Goal: Task Accomplishment & Management: Use online tool/utility

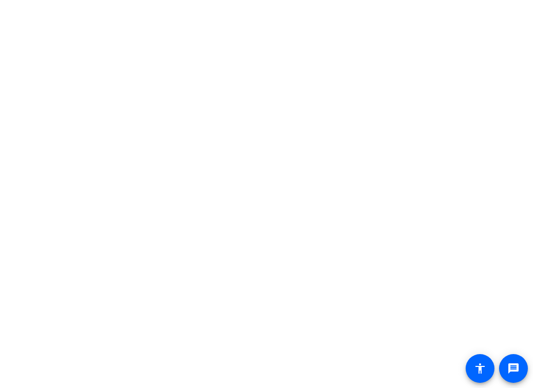
click at [106, 51] on body "Accessibility Screen-Reader Guide, Feedback, and Issue Reporting | New window m…" at bounding box center [266, 194] width 533 height 388
click at [186, 94] on body "Accessibility Screen-Reader Guide, Feedback, and Issue Reporting | New window m…" at bounding box center [266, 194] width 533 height 388
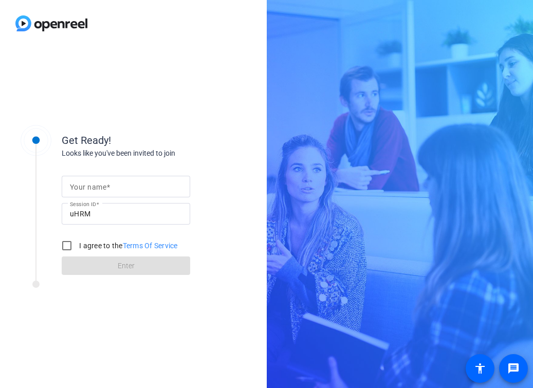
click at [97, 184] on mat-label "Your name" at bounding box center [88, 187] width 36 height 8
click at [97, 184] on input "Your name" at bounding box center [126, 186] width 112 height 12
type input "Anna Opaczewski"
click at [65, 245] on input "I agree to the Terms Of Service" at bounding box center [66, 245] width 21 height 21
checkbox input "true"
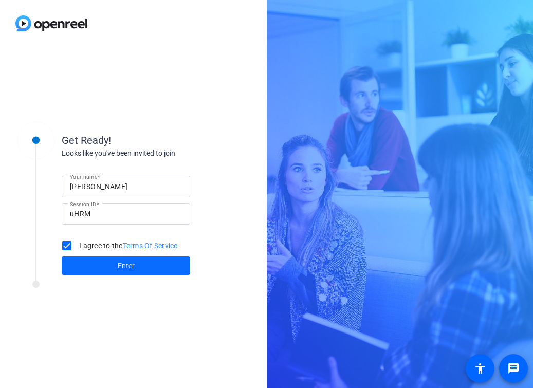
click at [78, 264] on span at bounding box center [126, 265] width 128 height 25
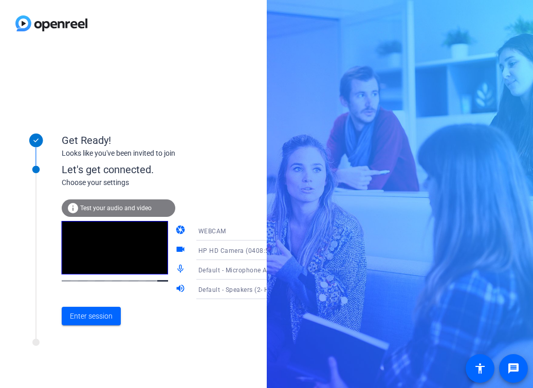
click at [75, 209] on mat-icon "info" at bounding box center [73, 208] width 12 height 12
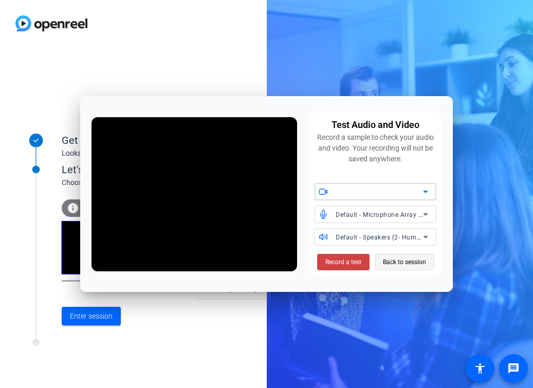
click at [412, 261] on span "Back to session" at bounding box center [404, 262] width 43 height 20
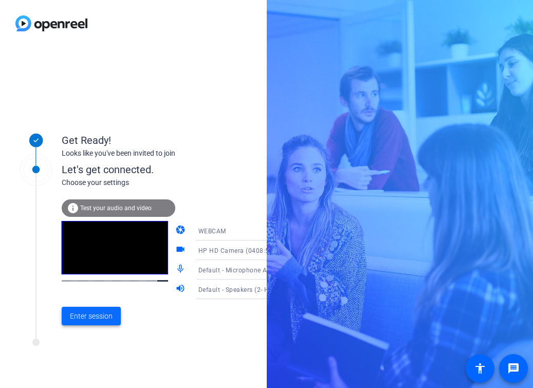
click at [92, 312] on span "Enter session" at bounding box center [91, 316] width 43 height 11
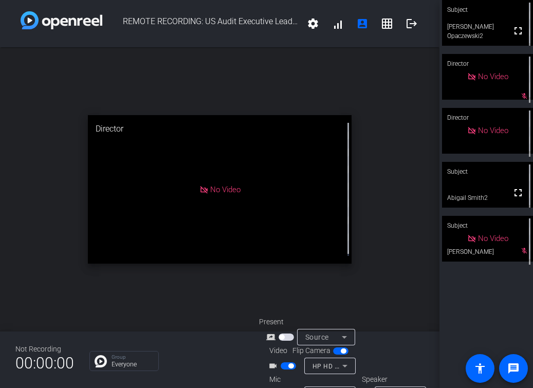
click at [291, 387] on span "button" at bounding box center [290, 394] width 5 height 5
click at [288, 363] on span "button" at bounding box center [290, 365] width 5 height 5
click at [286, 387] on span "button" at bounding box center [287, 394] width 15 height 7
click at [285, 387] on span "button" at bounding box center [287, 394] width 15 height 7
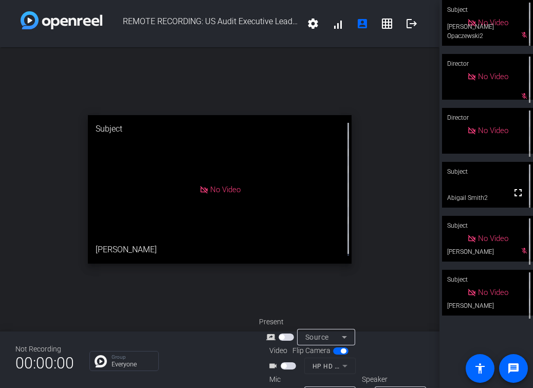
click at [283, 387] on span "button" at bounding box center [283, 394] width 5 height 5
click at [285, 387] on span "button" at bounding box center [287, 394] width 15 height 7
click at [287, 387] on span "button" at bounding box center [287, 394] width 15 height 7
click at [283, 387] on span "button" at bounding box center [287, 394] width 15 height 7
click at [283, 387] on span "button" at bounding box center [283, 394] width 5 height 5
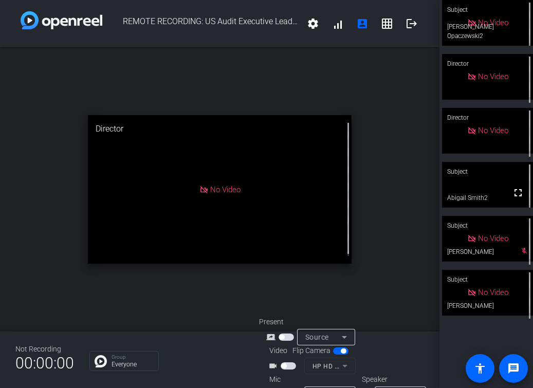
click at [283, 387] on span "button" at bounding box center [287, 394] width 15 height 7
click at [499, 193] on video at bounding box center [487, 185] width 91 height 46
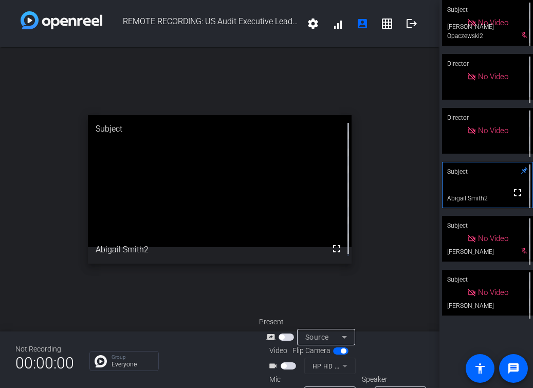
drag, startPoint x: 1, startPoint y: 387, endPoint x: -20, endPoint y: 391, distance: 20.4
click at [0, 387] on html "Accessibility Screen-Reader Guide, Feedback, and Issue Reporting | New window R…" at bounding box center [266, 194] width 533 height 388
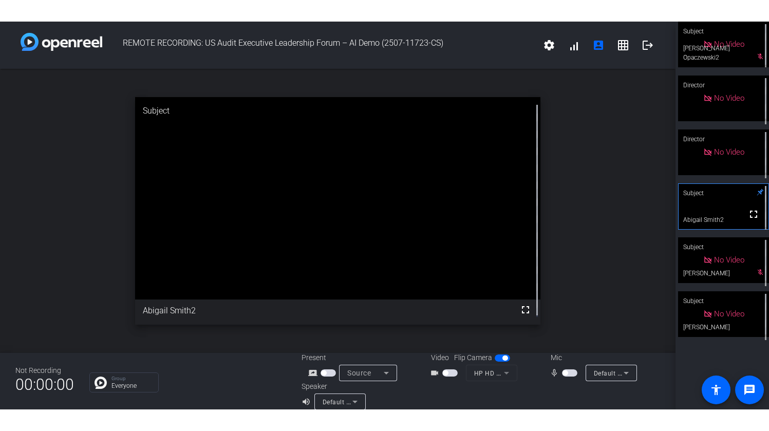
scroll to position [12, 0]
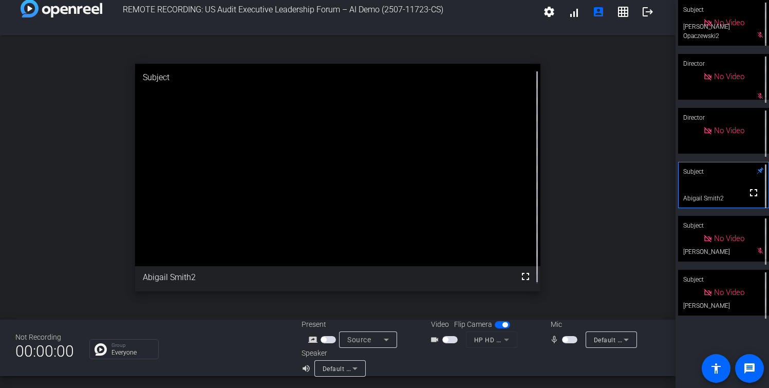
click at [532, 339] on span "button" at bounding box center [564, 339] width 5 height 5
click at [532, 339] on span "button" at bounding box center [572, 339] width 5 height 5
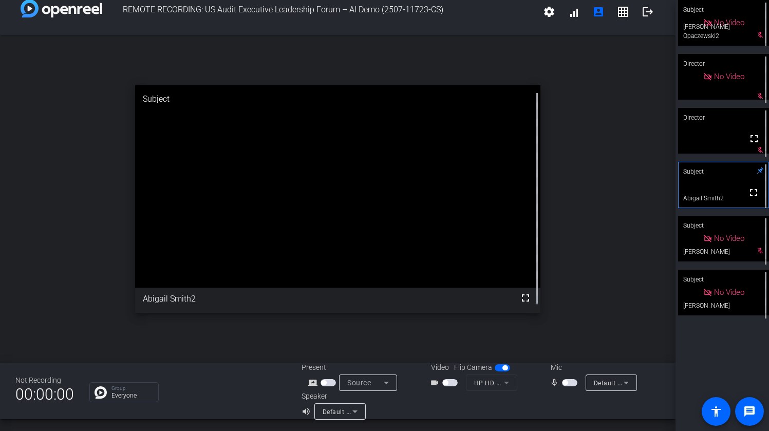
click at [532, 383] on span "button" at bounding box center [564, 382] width 5 height 5
click at [532, 382] on span "button" at bounding box center [572, 382] width 5 height 5
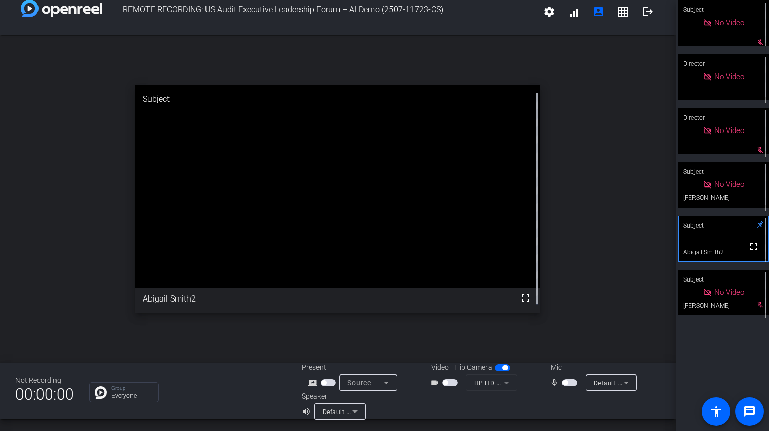
click at [532, 378] on mat-slide-toggle at bounding box center [570, 382] width 17 height 11
click at [532, 382] on span "button" at bounding box center [569, 382] width 15 height 7
click at [532, 384] on span "button" at bounding box center [572, 382] width 5 height 5
click at [532, 383] on span "button" at bounding box center [564, 382] width 5 height 5
click at [532, 384] on span "button" at bounding box center [569, 382] width 15 height 7
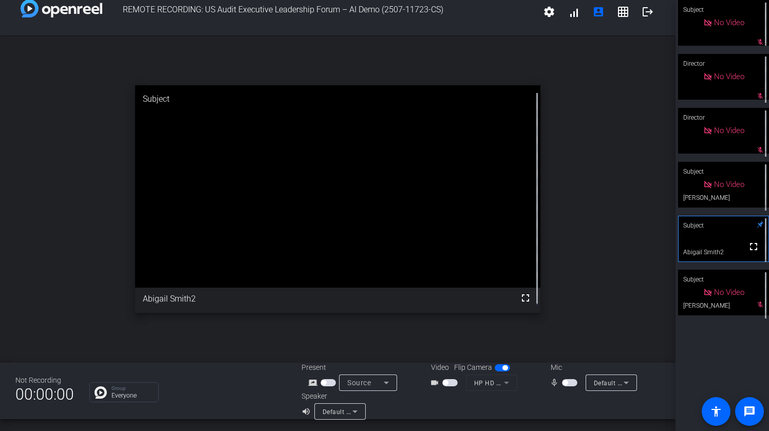
click at [532, 383] on span "button" at bounding box center [564, 382] width 5 height 5
click at [532, 383] on span "button" at bounding box center [572, 382] width 5 height 5
click at [532, 384] on span "button" at bounding box center [569, 382] width 15 height 7
click at [532, 385] on span "button" at bounding box center [569, 382] width 15 height 7
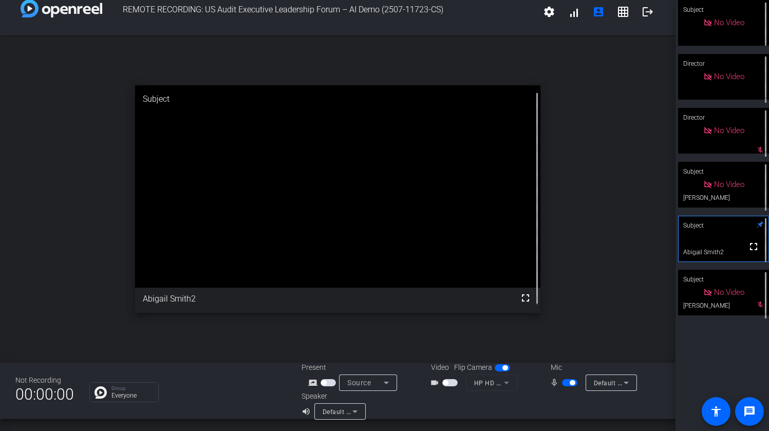
click at [443, 382] on span "button" at bounding box center [445, 382] width 5 height 5
click at [532, 385] on icon at bounding box center [626, 382] width 12 height 12
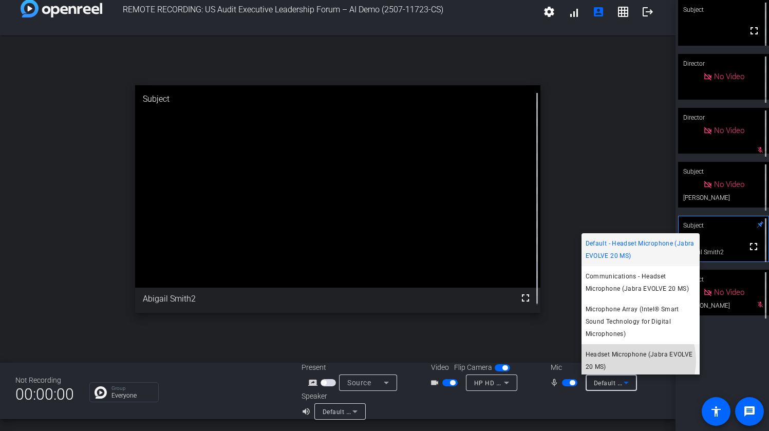
click at [532, 361] on span "Headset Microphone (Jabra EVOLVE 20 MS)" at bounding box center [640, 360] width 110 height 25
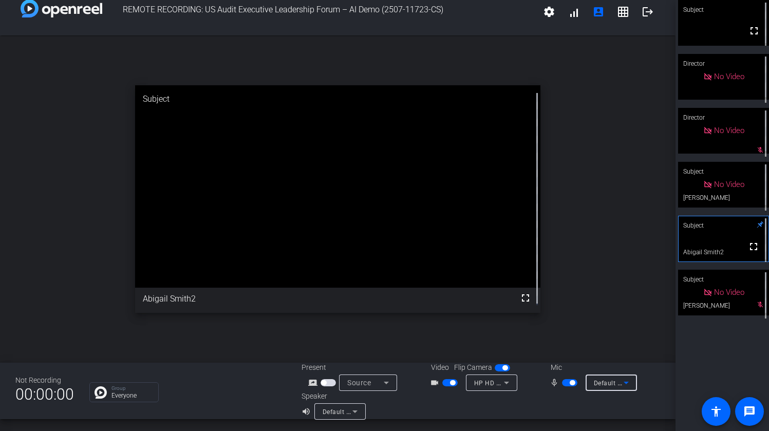
scroll to position [3, 0]
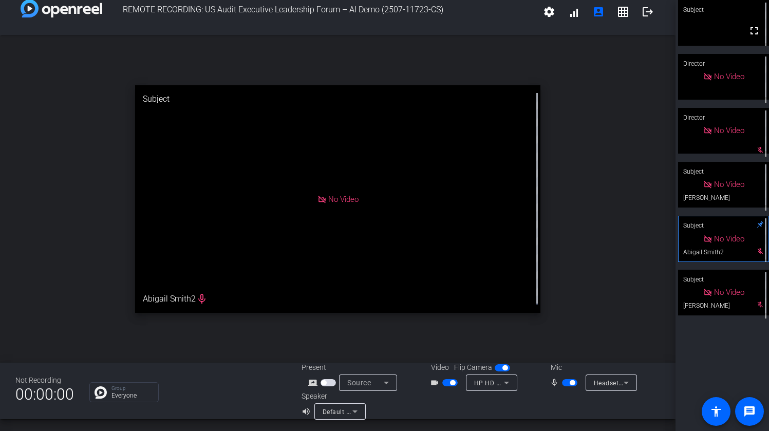
click at [38, 190] on div "open_in_new Subject No Video Abigail Smith2 mic_none" at bounding box center [337, 198] width 675 height 327
click at [357, 387] on icon at bounding box center [355, 411] width 12 height 12
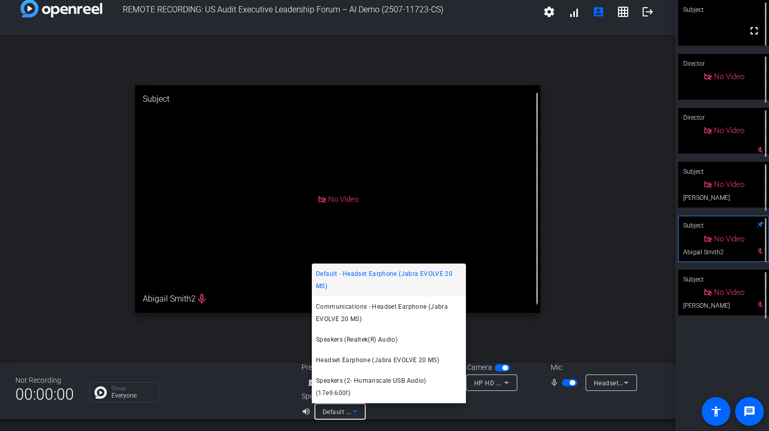
click at [429, 387] on div at bounding box center [384, 215] width 769 height 431
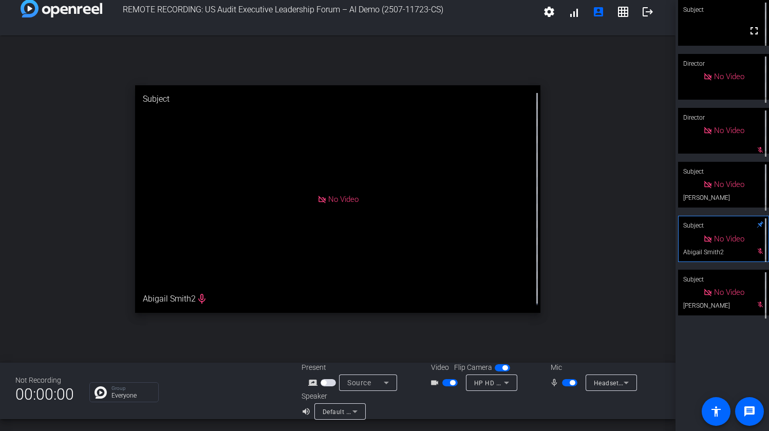
click at [532, 95] on div "open_in_new Subject No Video Abigail Smith2 mic_none" at bounding box center [337, 198] width 675 height 327
click at [532, 380] on div "Headset Microphone (Jabra EVOLVE 20 MS)" at bounding box center [610, 382] width 51 height 16
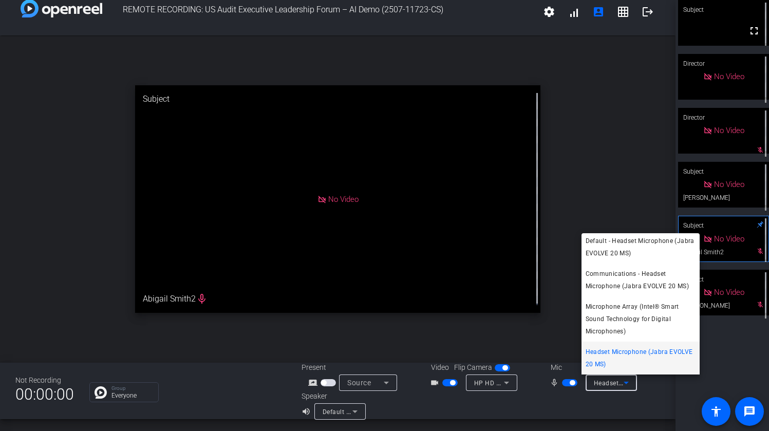
click at [532, 387] on div at bounding box center [384, 215] width 769 height 431
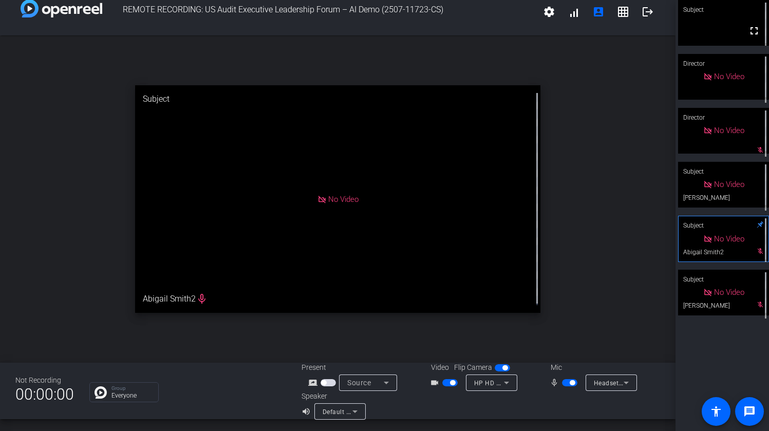
click at [326, 384] on span "button" at bounding box center [327, 382] width 15 height 7
click at [275, 387] on div "Group Everyone" at bounding box center [187, 392] width 197 height 20
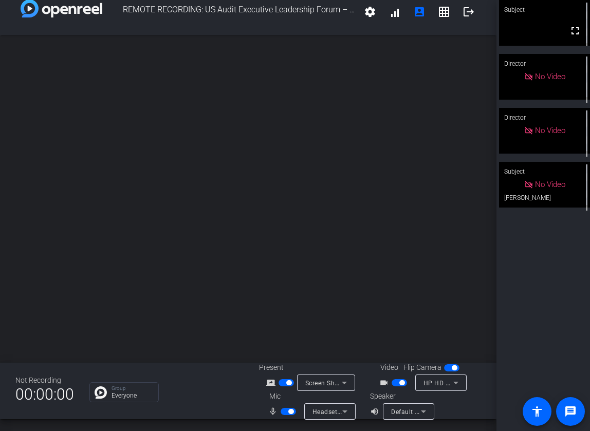
click at [282, 383] on span "button" at bounding box center [285, 382] width 15 height 7
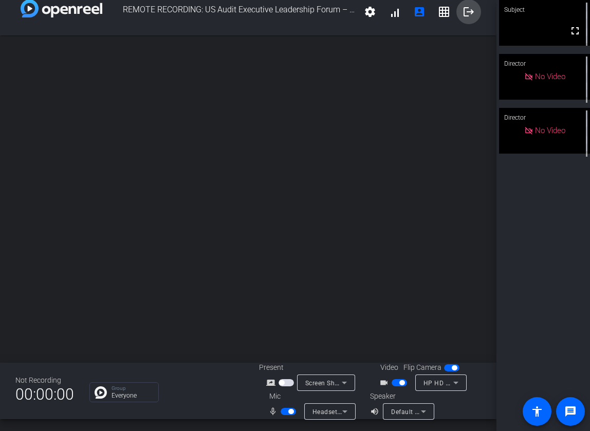
click at [469, 8] on span at bounding box center [468, 11] width 25 height 25
